Goal: Task Accomplishment & Management: Manage account settings

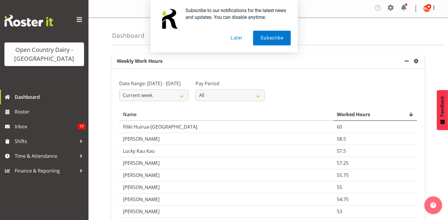
click at [235, 39] on button "Later" at bounding box center [237, 38] width 27 height 15
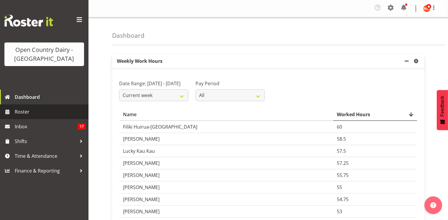
click at [32, 110] on span "Roster" at bounding box center [50, 111] width 71 height 9
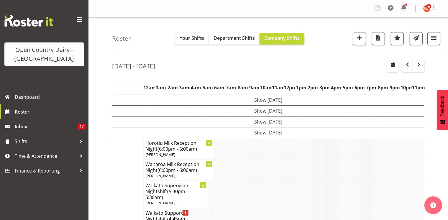
click at [435, 7] on span at bounding box center [434, 7] width 7 height 7
click at [415, 34] on link "Log Out" at bounding box center [409, 32] width 57 height 11
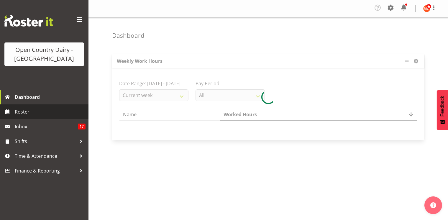
click at [51, 111] on span "Roster" at bounding box center [50, 111] width 71 height 9
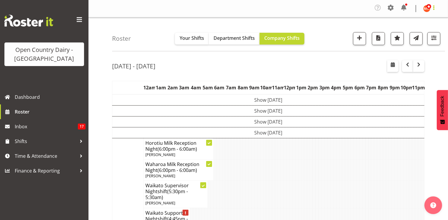
click at [436, 9] on span at bounding box center [434, 7] width 7 height 7
click at [413, 31] on link "Log Out" at bounding box center [409, 32] width 57 height 11
